Goal: Task Accomplishment & Management: Manage account settings

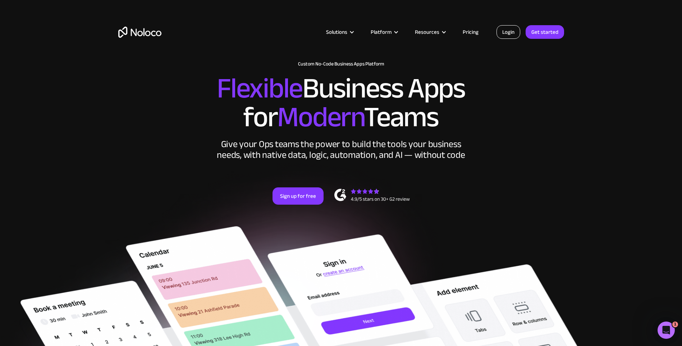
click at [511, 37] on link "Login" at bounding box center [508, 32] width 24 height 14
click at [503, 34] on link "Login" at bounding box center [508, 32] width 24 height 14
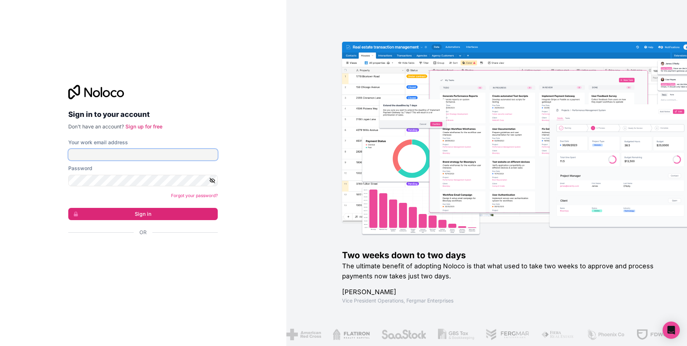
type input "[EMAIL_ADDRESS][DOMAIN_NAME]"
click at [139, 154] on input "rocamboler529@gmail.com" at bounding box center [142, 154] width 149 height 11
click at [171, 124] on p "Don't have an account? Sign up for free" at bounding box center [142, 126] width 149 height 7
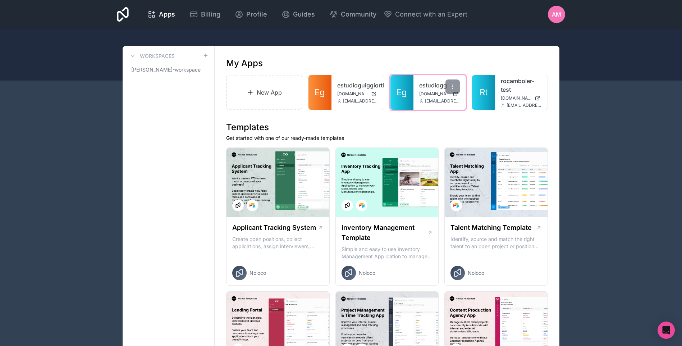
click at [429, 84] on link "estudiogg" at bounding box center [439, 85] width 41 height 9
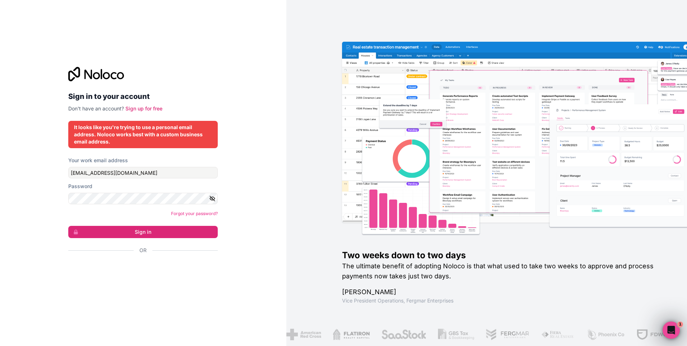
click at [215, 199] on icon "button" at bounding box center [212, 198] width 6 height 6
click at [96, 173] on input "[EMAIL_ADDRESS][DOMAIN_NAME]" at bounding box center [142, 172] width 149 height 11
type input "faam2011@gmail.com"
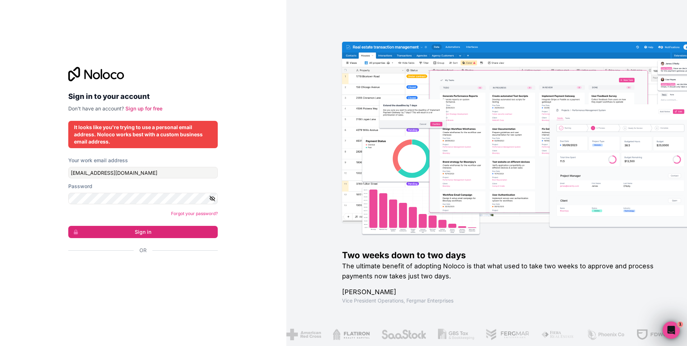
click at [212, 194] on button "button" at bounding box center [213, 198] width 9 height 11
click at [0, 186] on html "Sign in to your account Don't have an account? Sign up for free It looks like y…" at bounding box center [343, 173] width 687 height 346
click at [162, 235] on button "Sign in" at bounding box center [142, 232] width 149 height 12
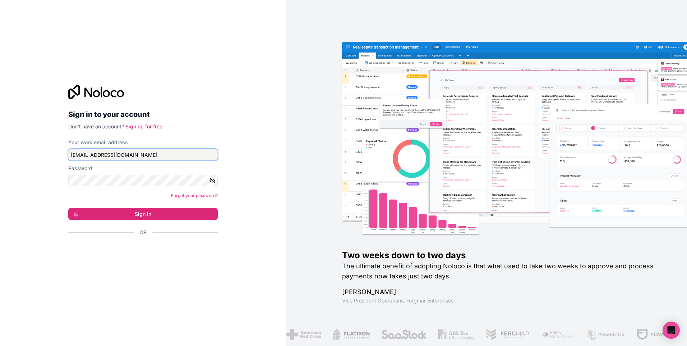
click at [135, 156] on input "rocamboler529@gmail.com" at bounding box center [142, 154] width 149 height 11
drag, startPoint x: 148, startPoint y: 155, endPoint x: 0, endPoint y: 134, distance: 149.1
click at [0, 134] on html "Sign in to your account Don't have an account? Sign up for free Your work email…" at bounding box center [343, 173] width 687 height 346
paste input "gonzava@yahoo"
type input "gonzava@yahoo.com"
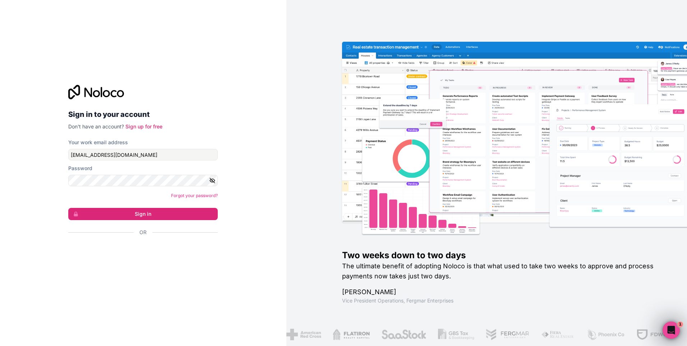
click at [226, 92] on div "Sign in to your account Don't have an account? Sign up for free Your work email…" at bounding box center [143, 173] width 286 height 346
click at [210, 180] on icon "button" at bounding box center [212, 180] width 6 height 6
click at [17, 172] on div "Sign in to your account Don't have an account? Sign up for free Your work email…" at bounding box center [143, 173] width 286 height 346
click at [17, 171] on div "Sign in to your account Don't have an account? Sign up for free Your work email…" at bounding box center [143, 173] width 286 height 346
click at [114, 216] on button "Sign in" at bounding box center [142, 214] width 149 height 12
